Goal: Task Accomplishment & Management: Complete application form

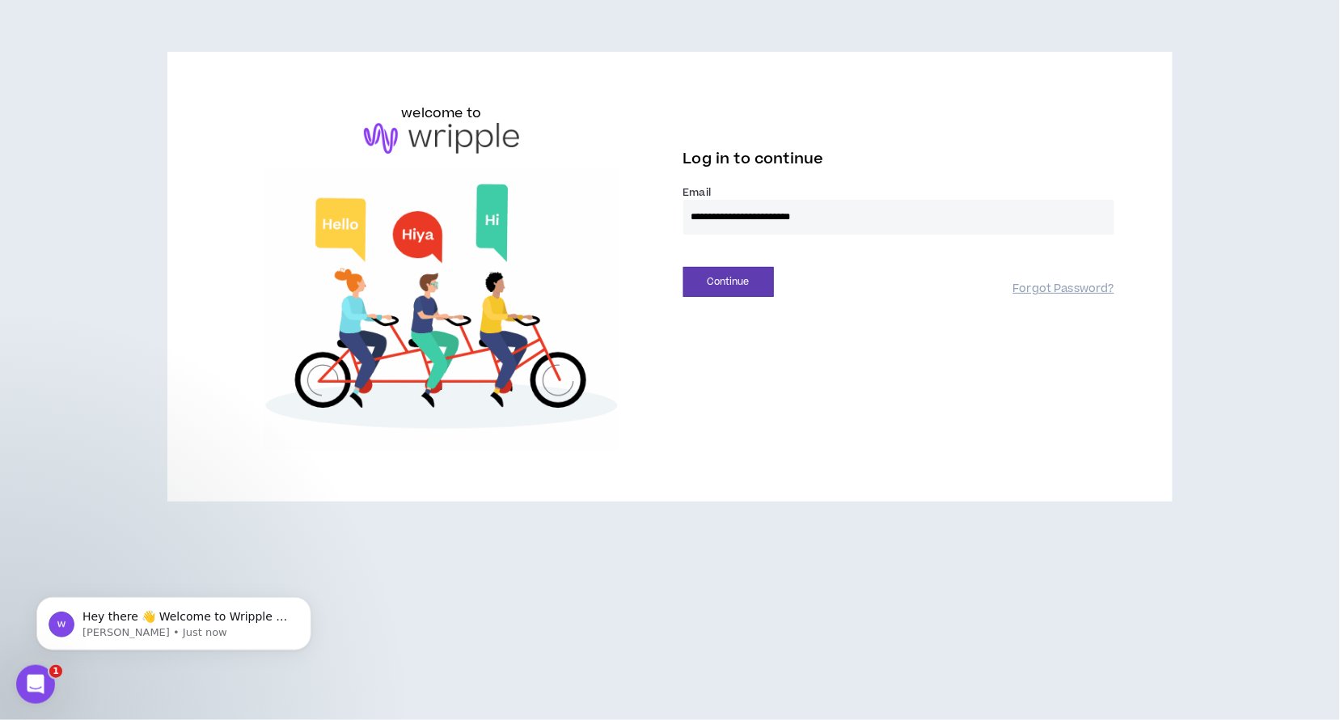
type input "**********"
click at [912, 173] on div "Log in to continue" at bounding box center [899, 163] width 431 height 43
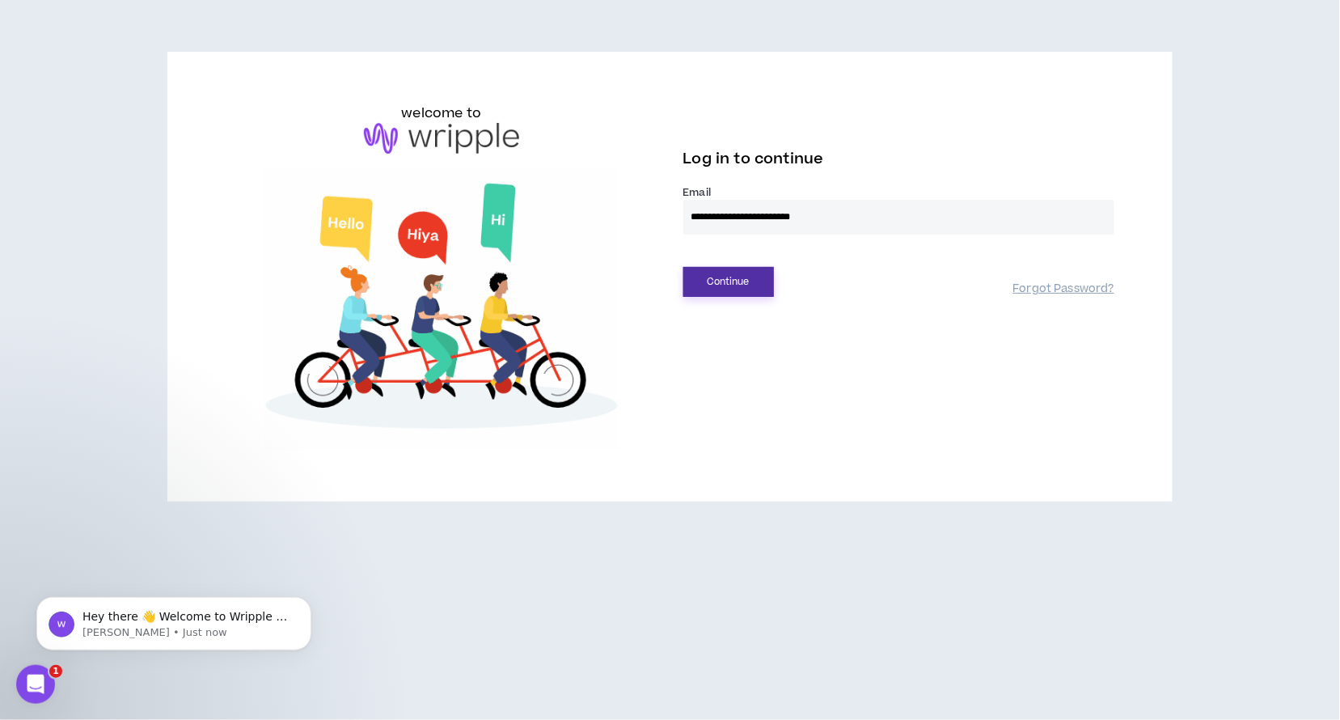
click at [760, 276] on button "Continue" at bounding box center [729, 282] width 91 height 30
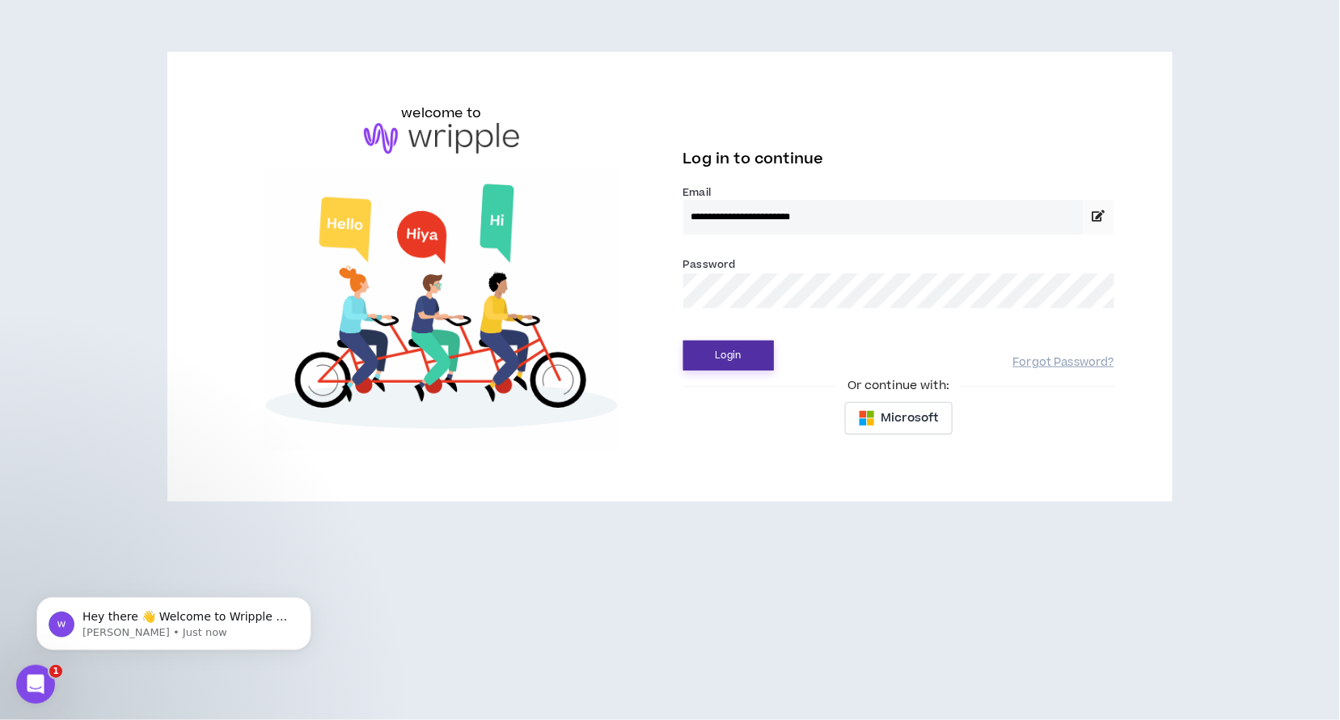
click at [735, 359] on button "Login" at bounding box center [729, 356] width 91 height 30
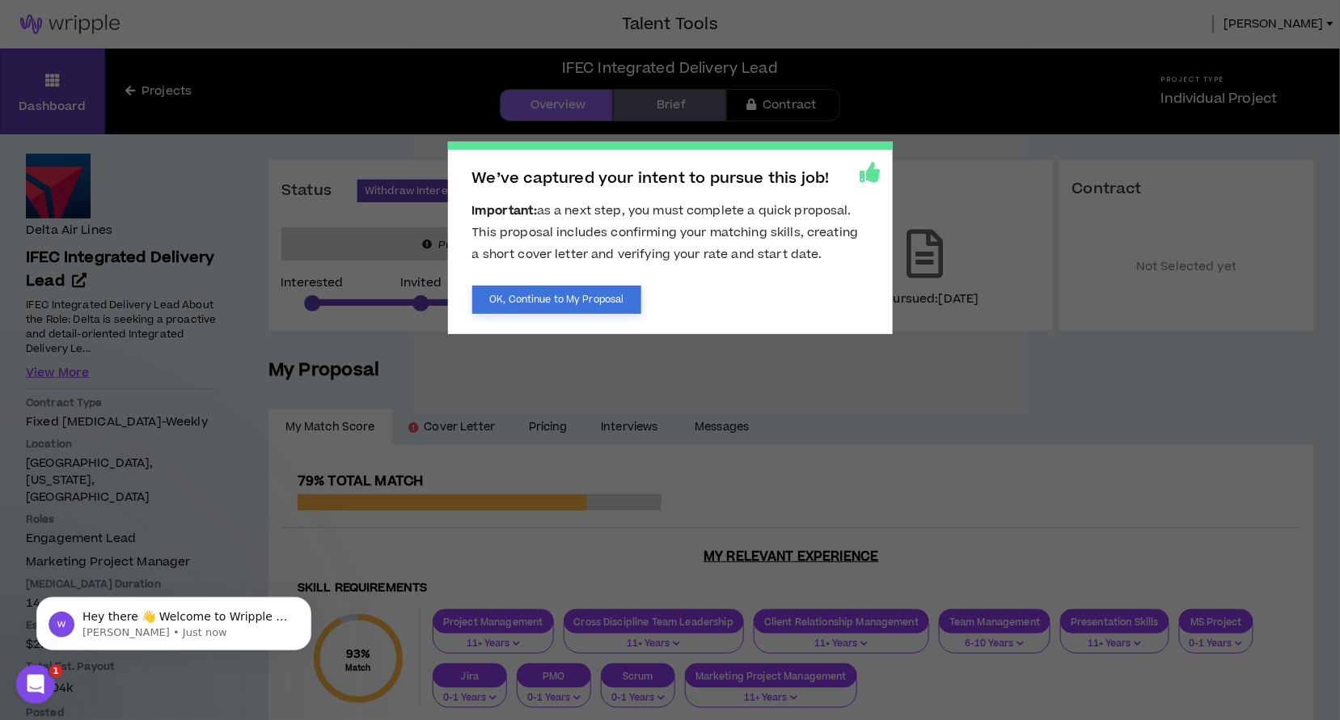
click at [603, 295] on button "OK, Continue to My Proposal" at bounding box center [557, 300] width 170 height 28
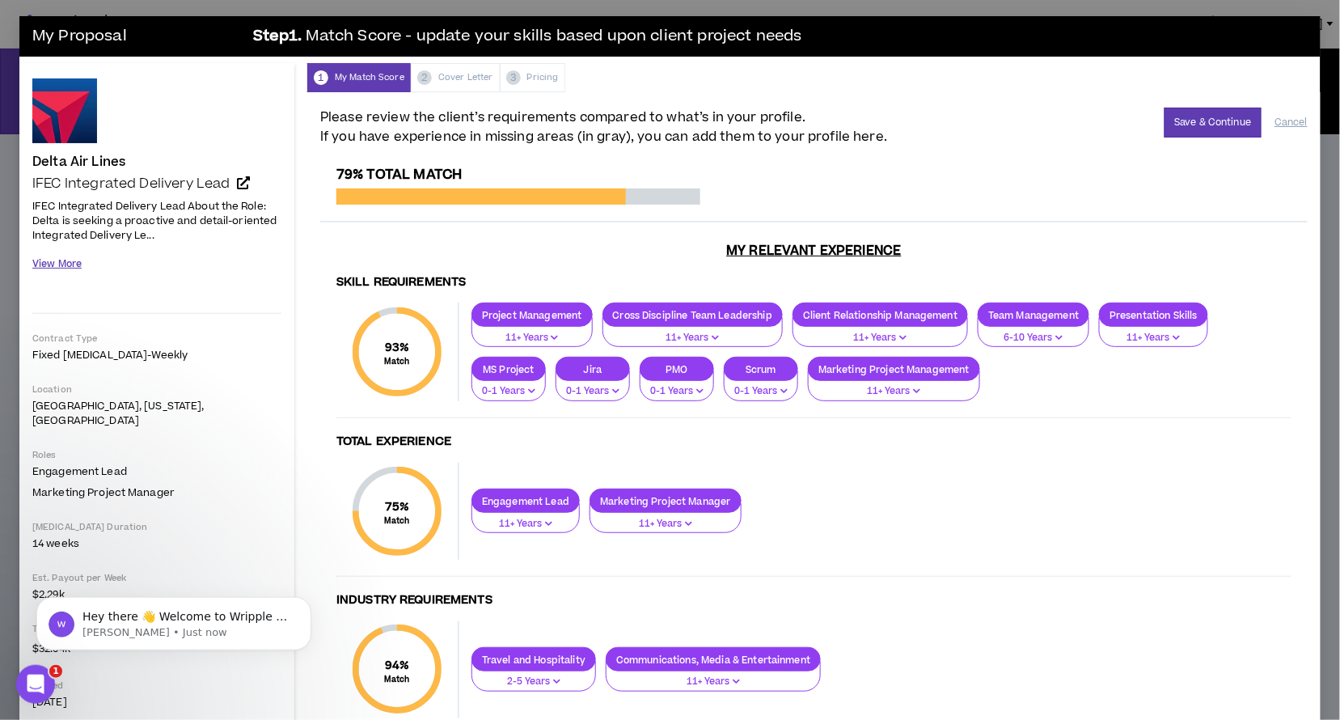
click at [54, 266] on button "View More" at bounding box center [56, 264] width 49 height 28
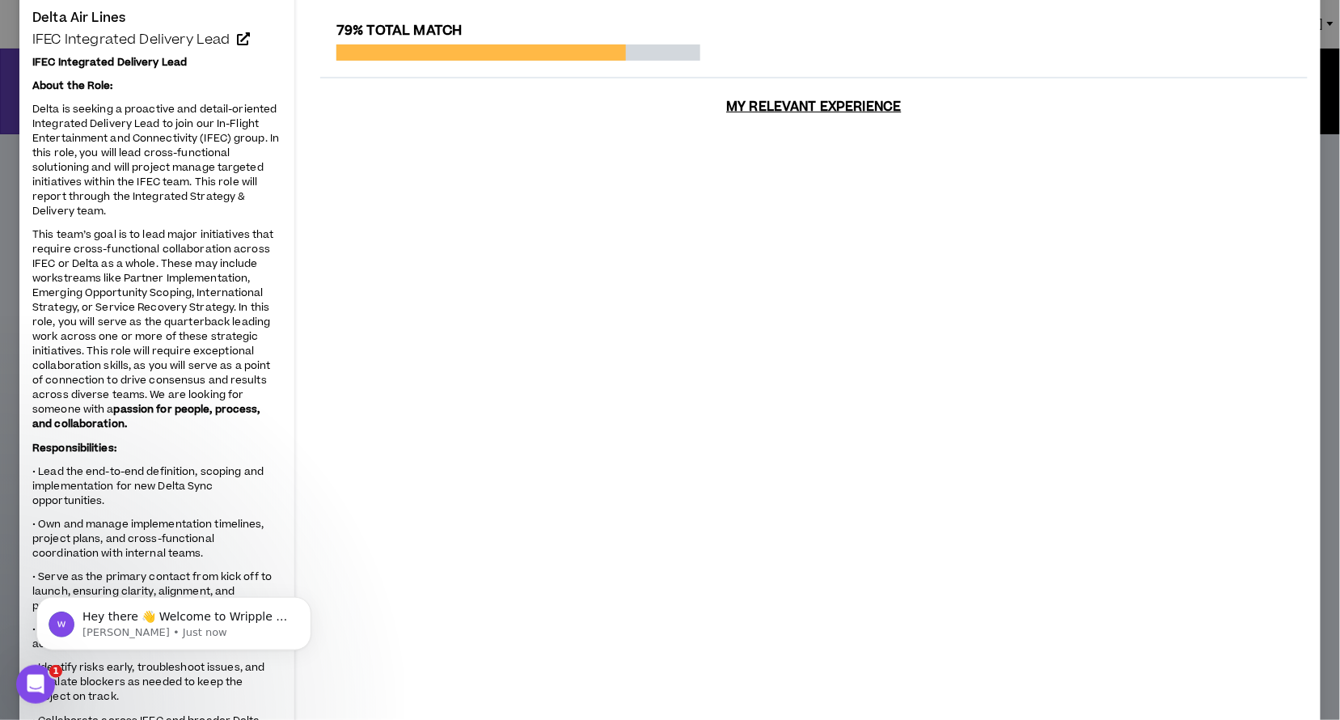
scroll to position [146, 0]
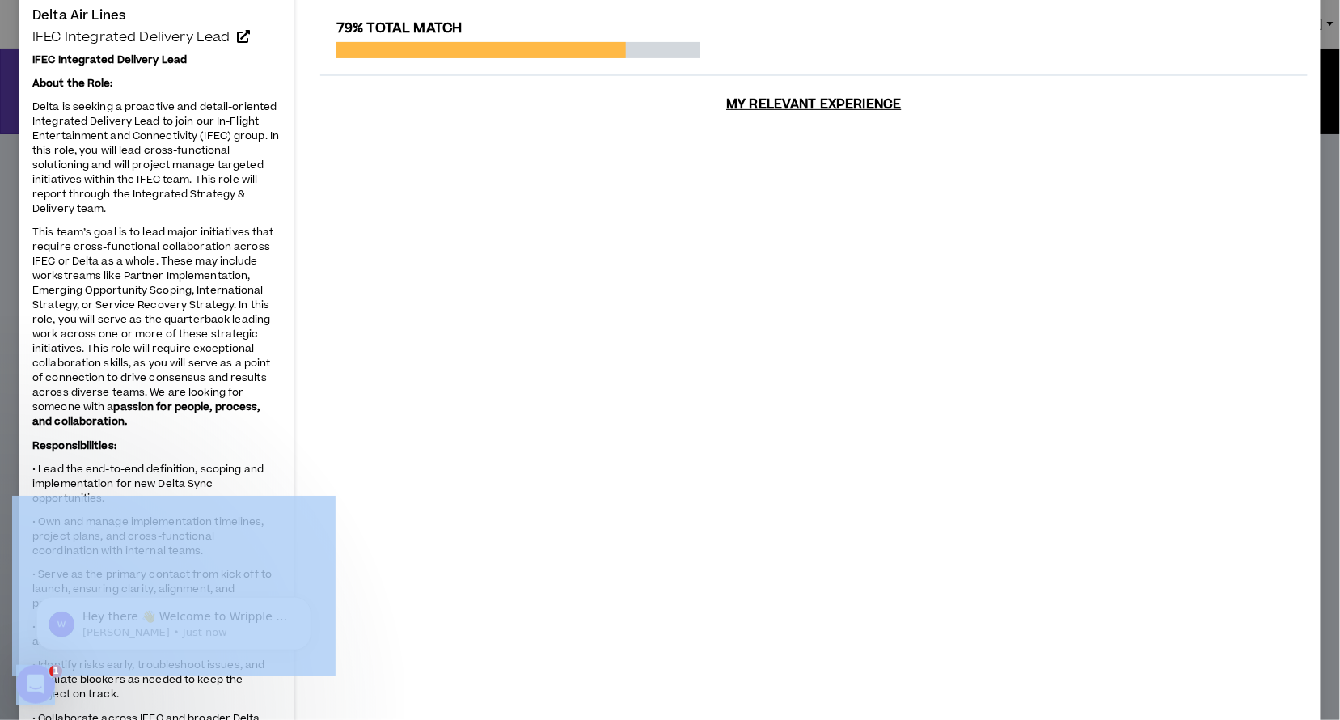
drag, startPoint x: 46, startPoint y: 507, endPoint x: 267, endPoint y: 509, distance: 220.8
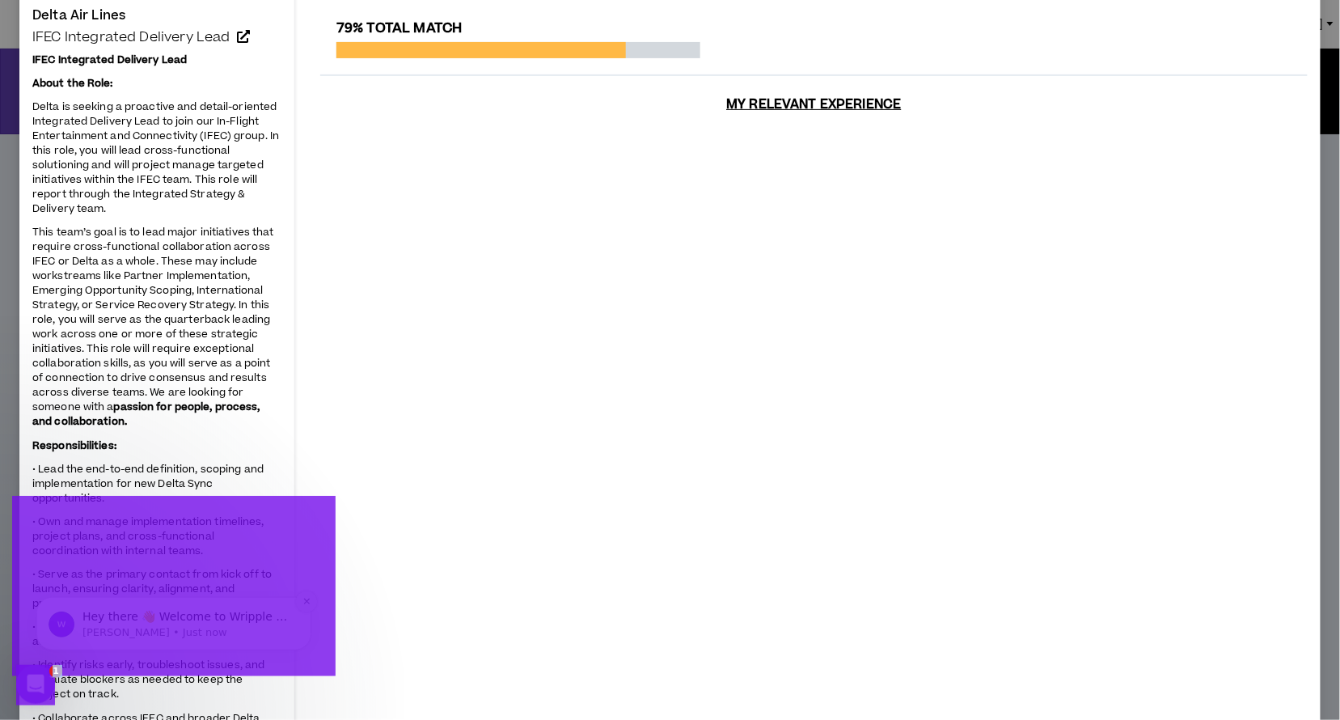
click at [306, 605] on icon "Dismiss notification" at bounding box center [307, 600] width 9 height 9
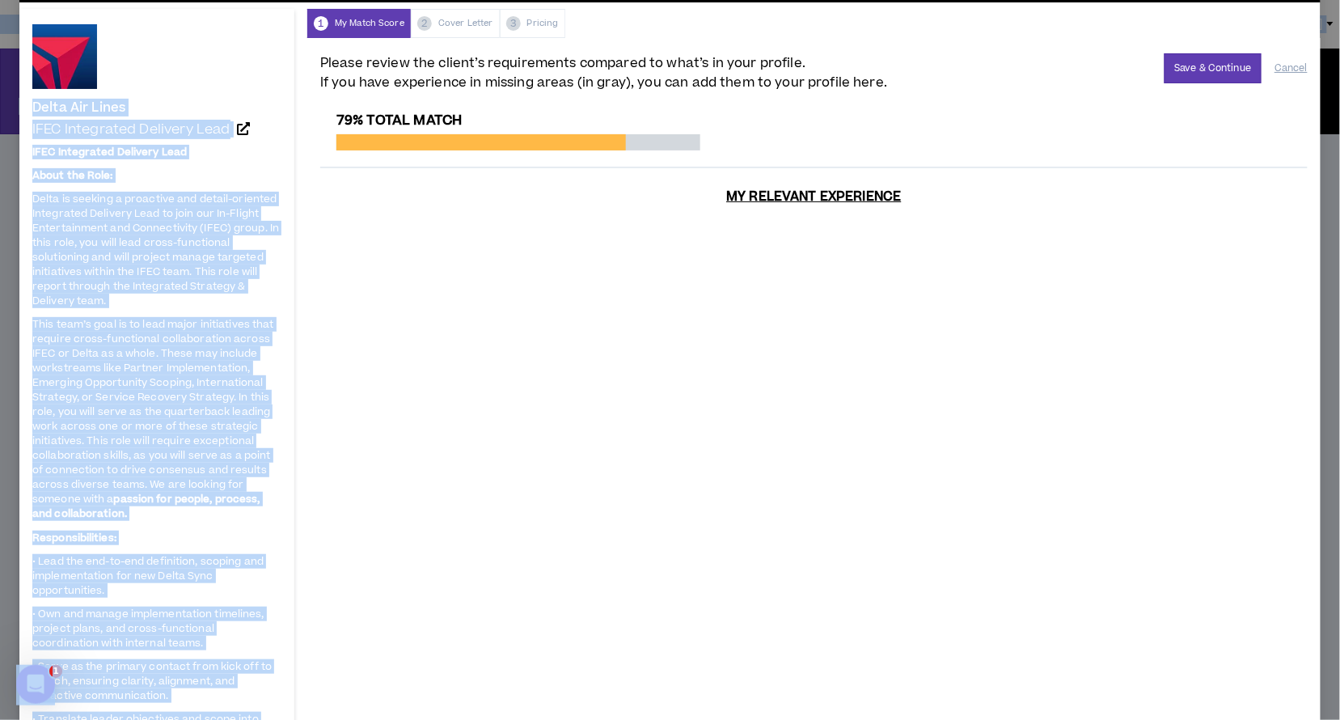
scroll to position [0, 0]
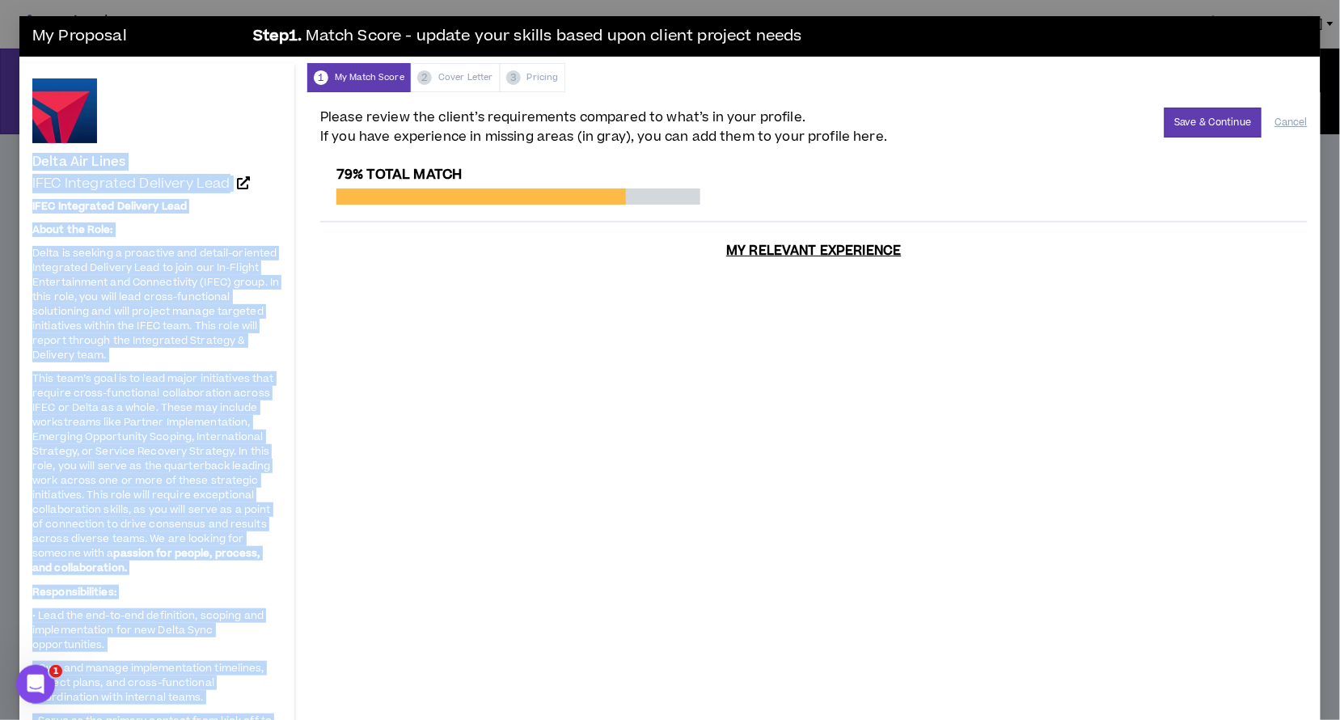
drag, startPoint x: 165, startPoint y: 482, endPoint x: 32, endPoint y: 167, distance: 341.8
copy div "Lorem Ips Dolor SITA Consectetu Adipisci Elit SEDD Eiusmodtem Incididu Utla Etd…"
click at [1219, 125] on button "Save & Continue" at bounding box center [1214, 123] width 98 height 30
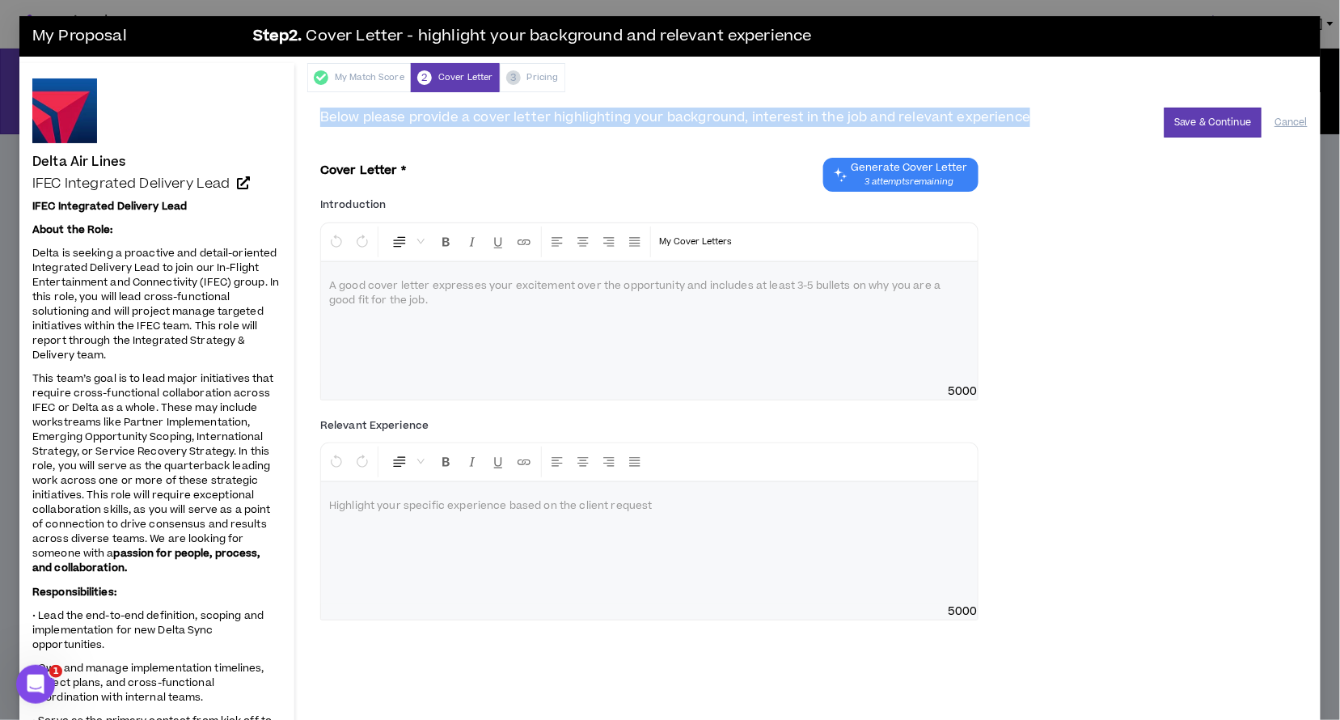
drag, startPoint x: 321, startPoint y: 112, endPoint x: 1016, endPoint y: 121, distance: 694.9
click at [1016, 121] on span "Below please provide a cover letter highlighting your background, interest in t…" at bounding box center [675, 117] width 710 height 19
copy span "Below please provide a cover letter highlighting your background, interest in t…"
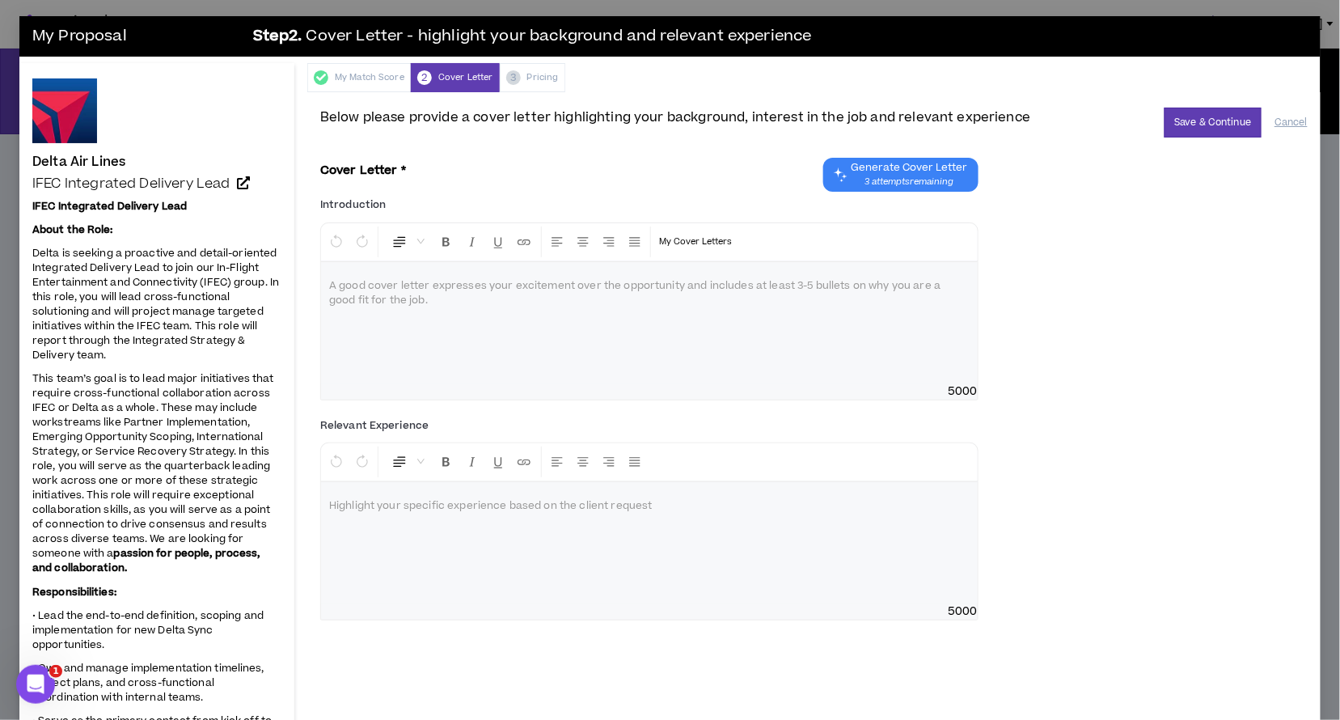
click at [394, 358] on div at bounding box center [649, 322] width 657 height 121
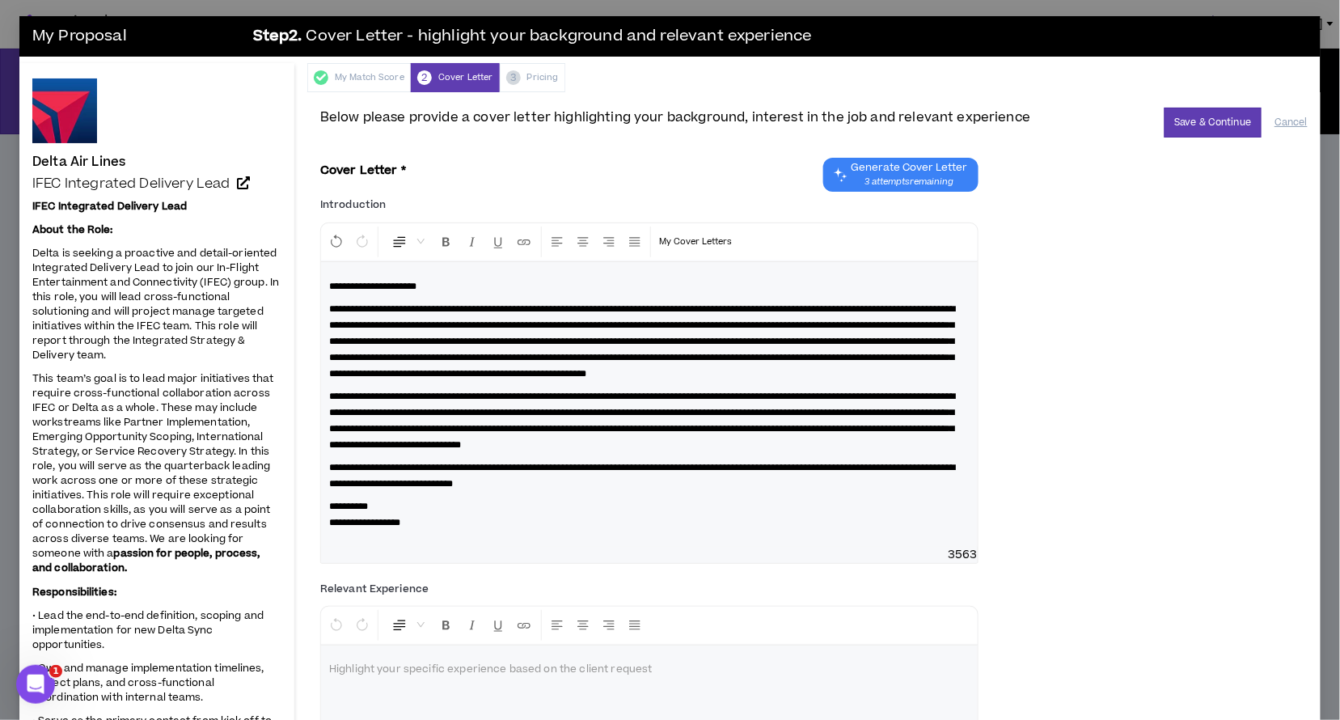
click at [381, 527] on span "**********" at bounding box center [364, 523] width 71 height 10
click at [332, 527] on span "**********" at bounding box center [358, 523] width 59 height 10
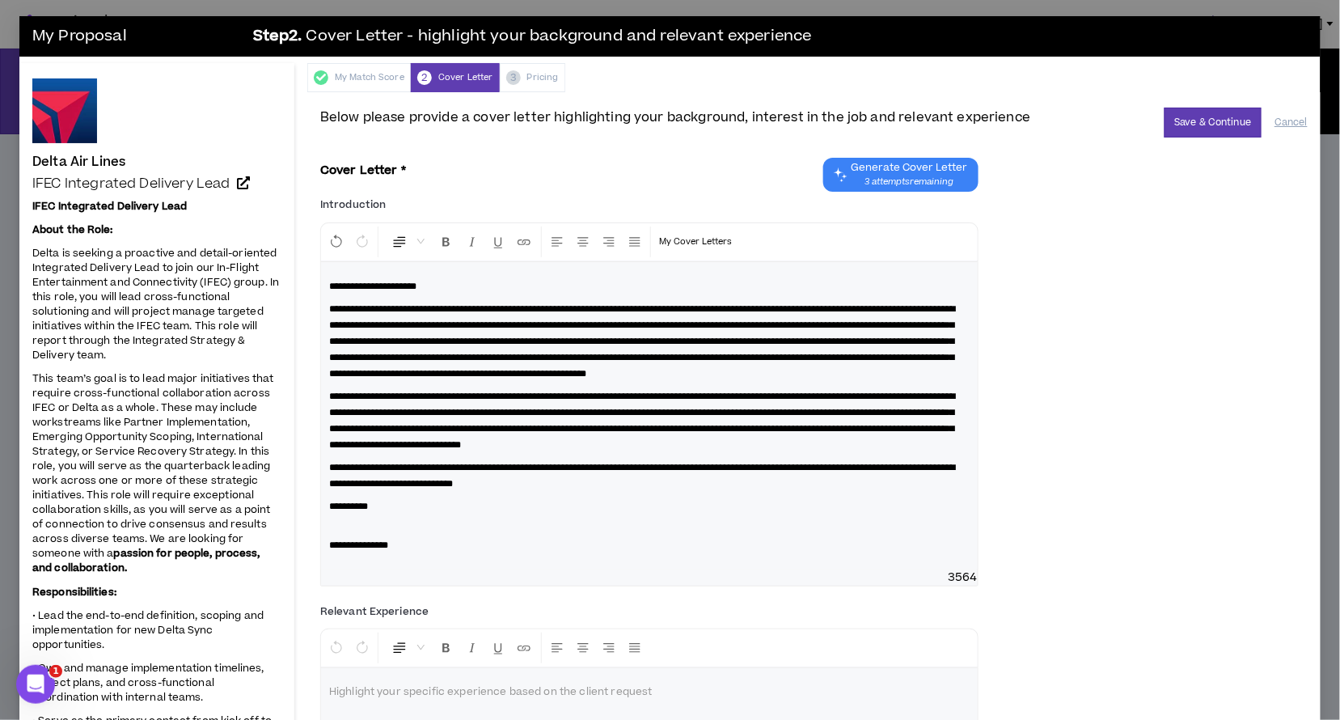
scroll to position [2, 0]
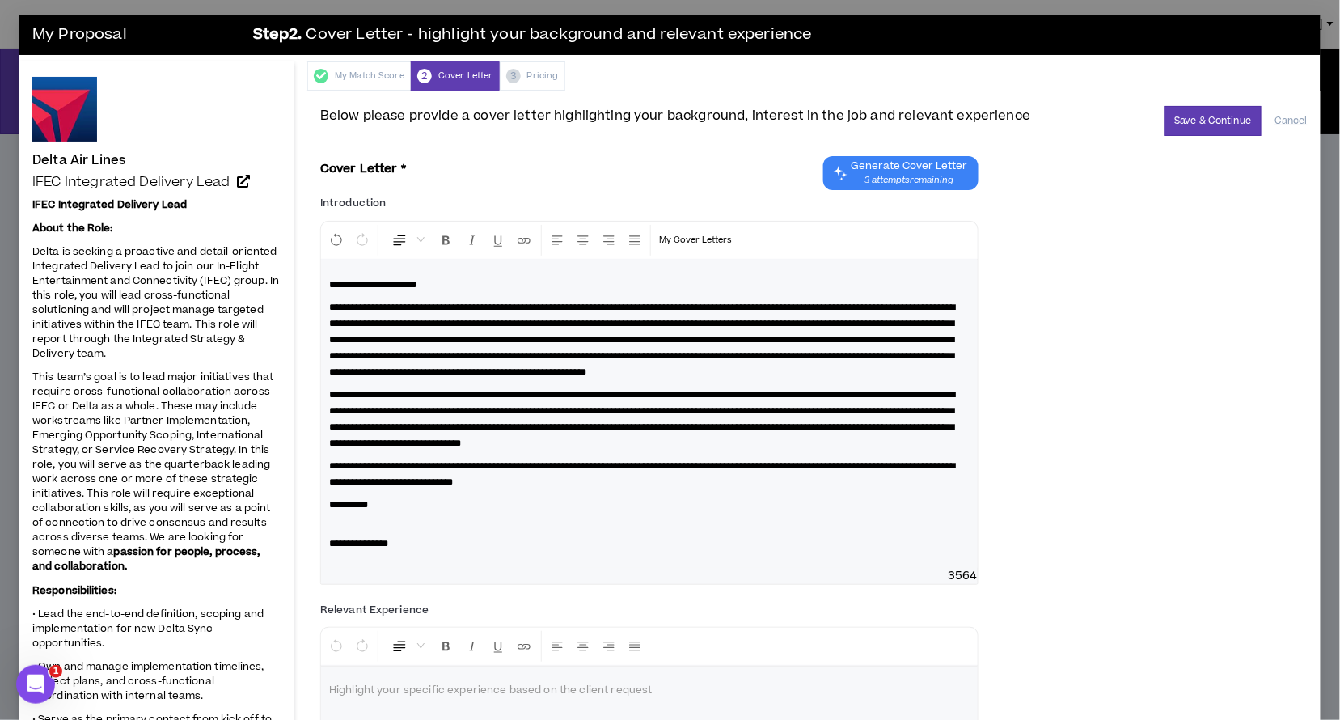
click at [748, 306] on span "**********" at bounding box center [642, 340] width 626 height 74
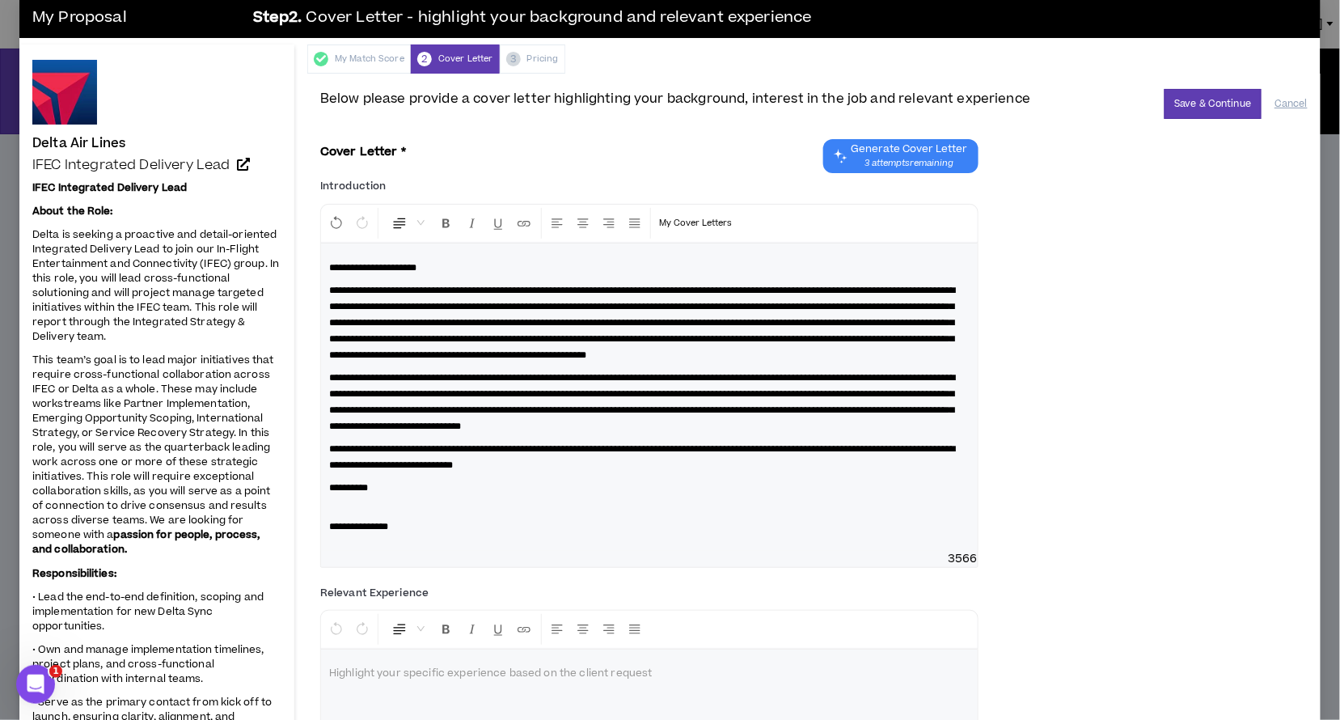
scroll to position [18, 0]
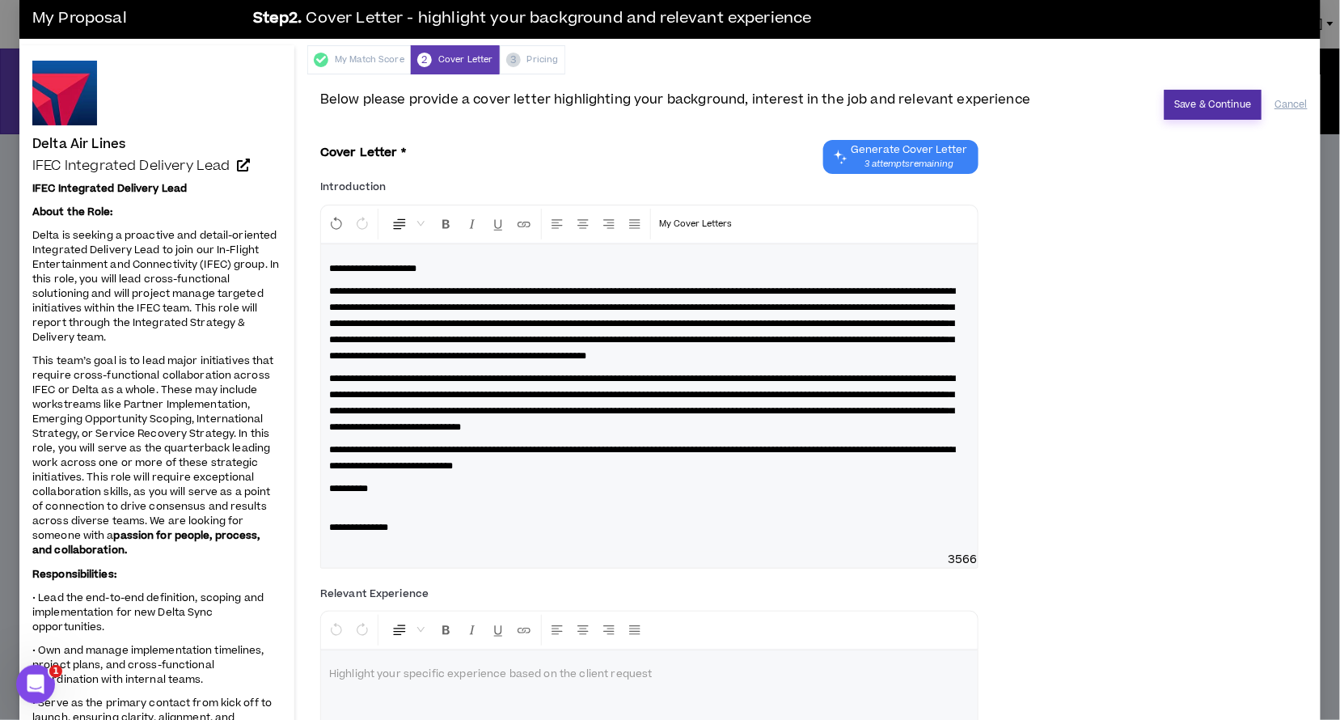
click at [1225, 106] on button "Save & Continue" at bounding box center [1214, 105] width 98 height 30
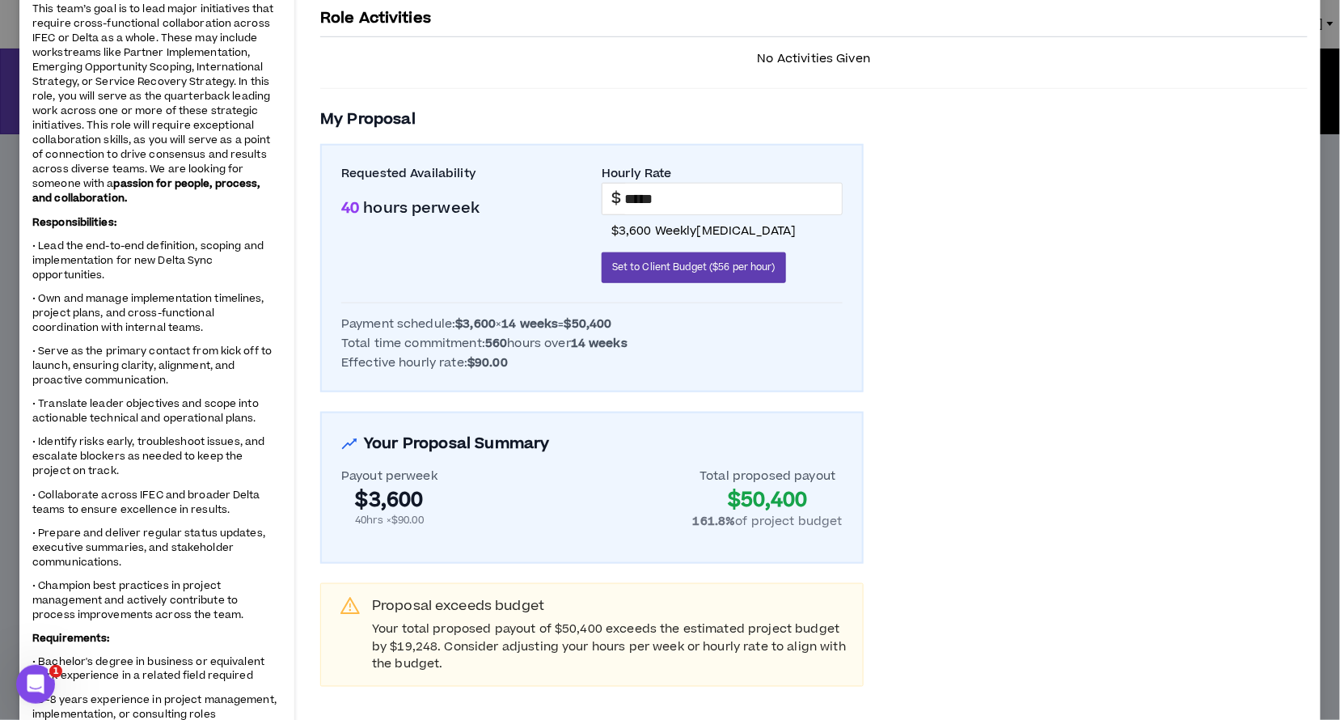
scroll to position [366, 0]
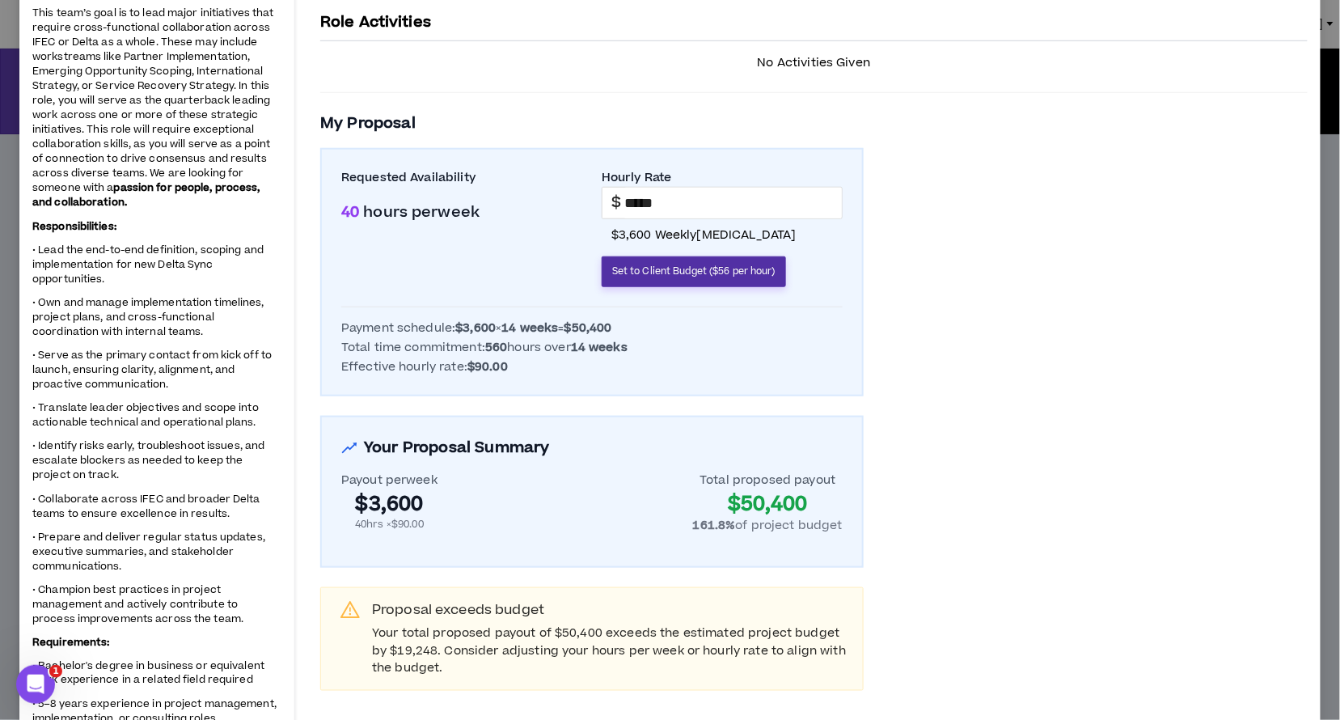
click at [710, 266] on span "Set to Client Budget ($56 per hour)" at bounding box center [693, 271] width 163 height 15
type input "*****"
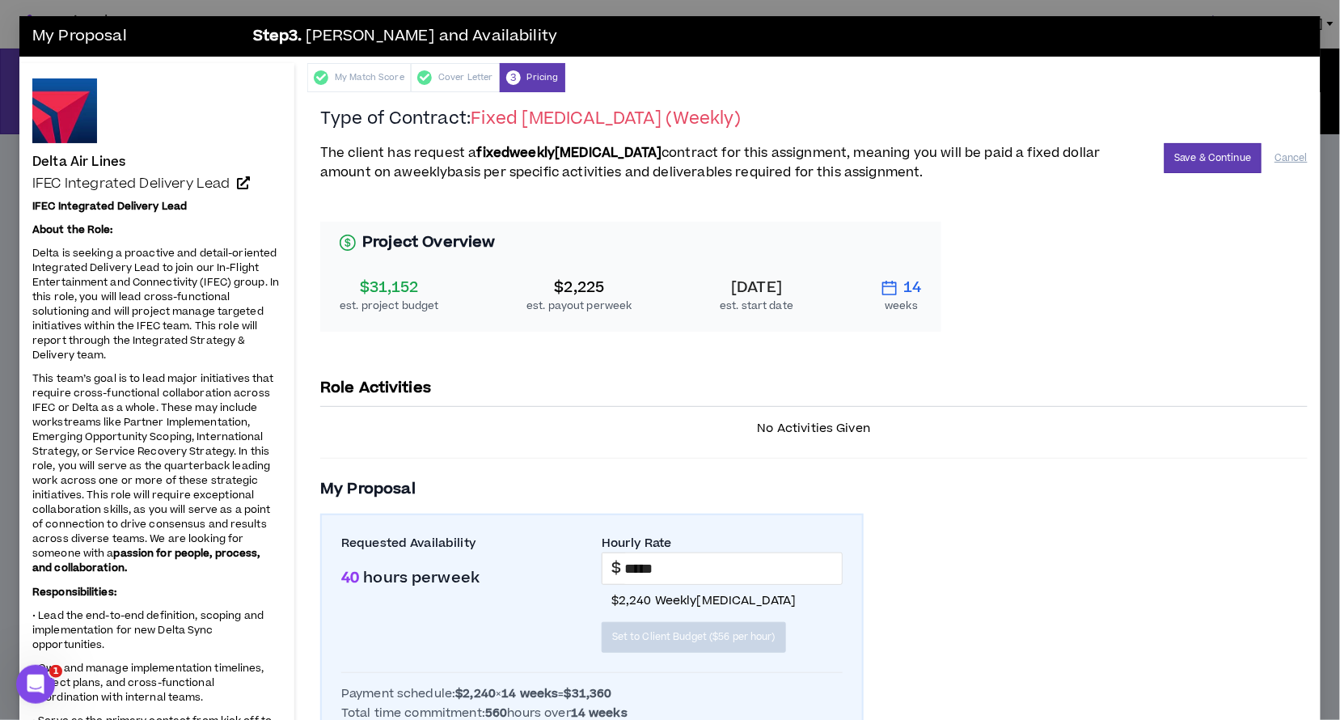
scroll to position [0, 0]
click at [1194, 161] on button "Save & Continue" at bounding box center [1214, 158] width 98 height 30
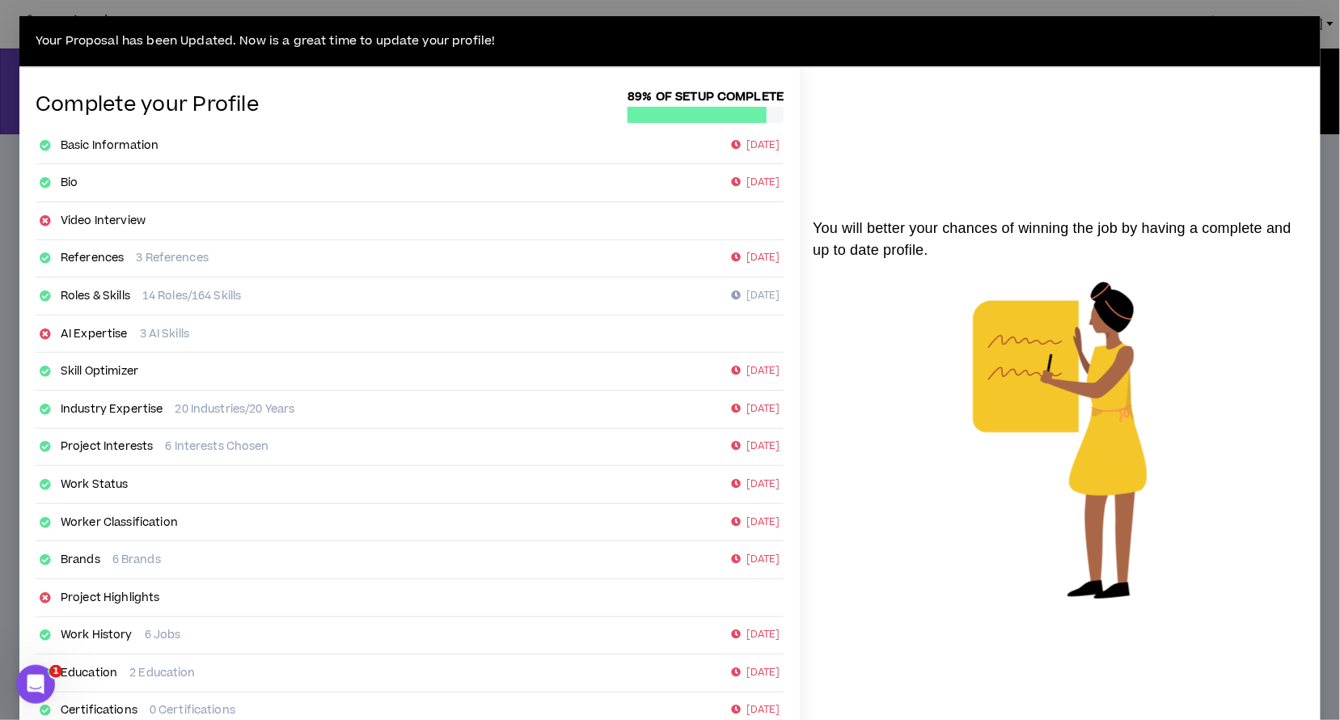
click at [1280, 6] on div "Your Proposal has been Updated. Now is a great time to update your profile! Com…" at bounding box center [670, 360] width 1340 height 720
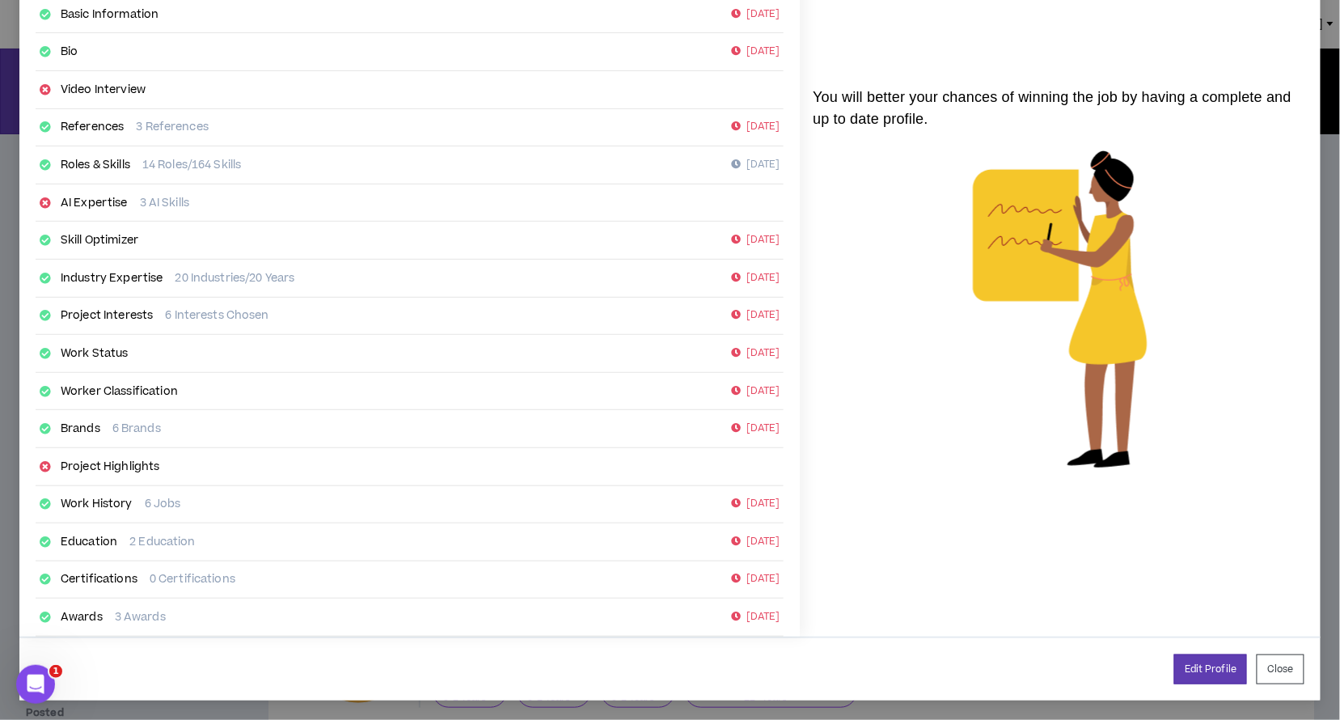
scroll to position [132, 0]
click at [1281, 679] on button "Close" at bounding box center [1281, 669] width 48 height 30
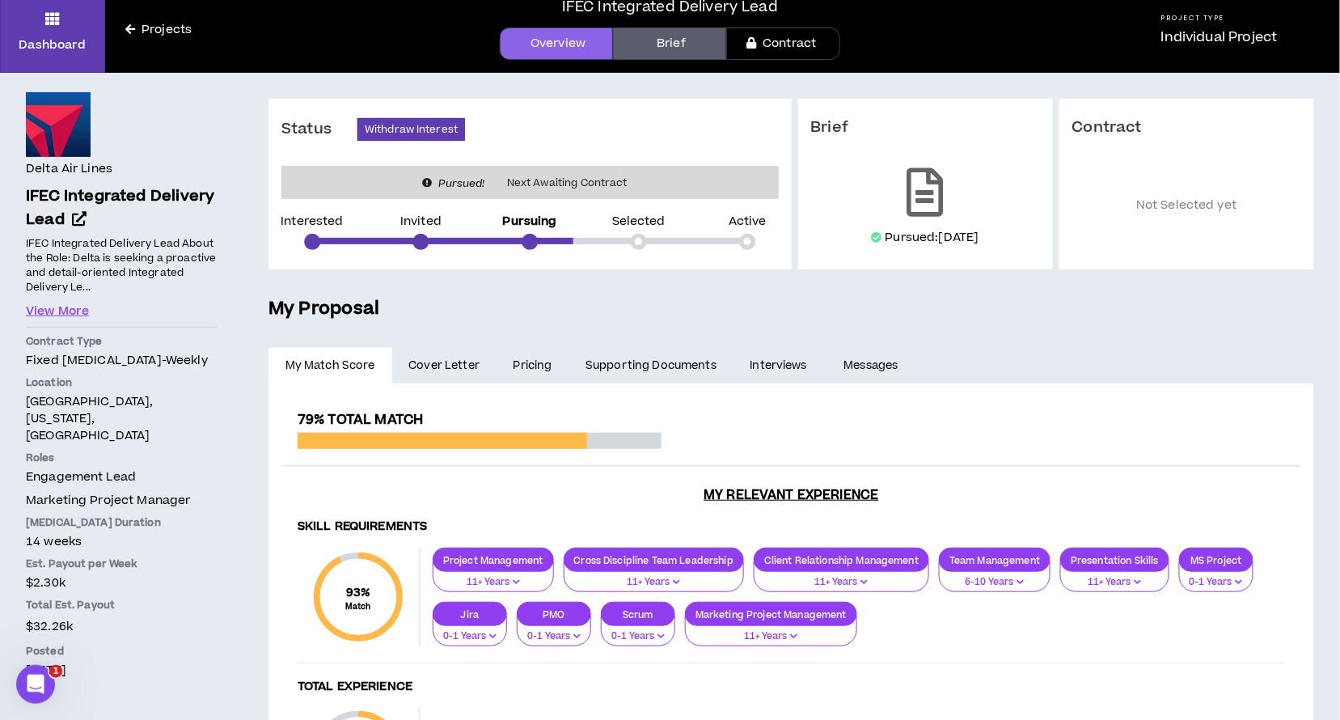
scroll to position [63, 0]
